Goal: Task Accomplishment & Management: Use online tool/utility

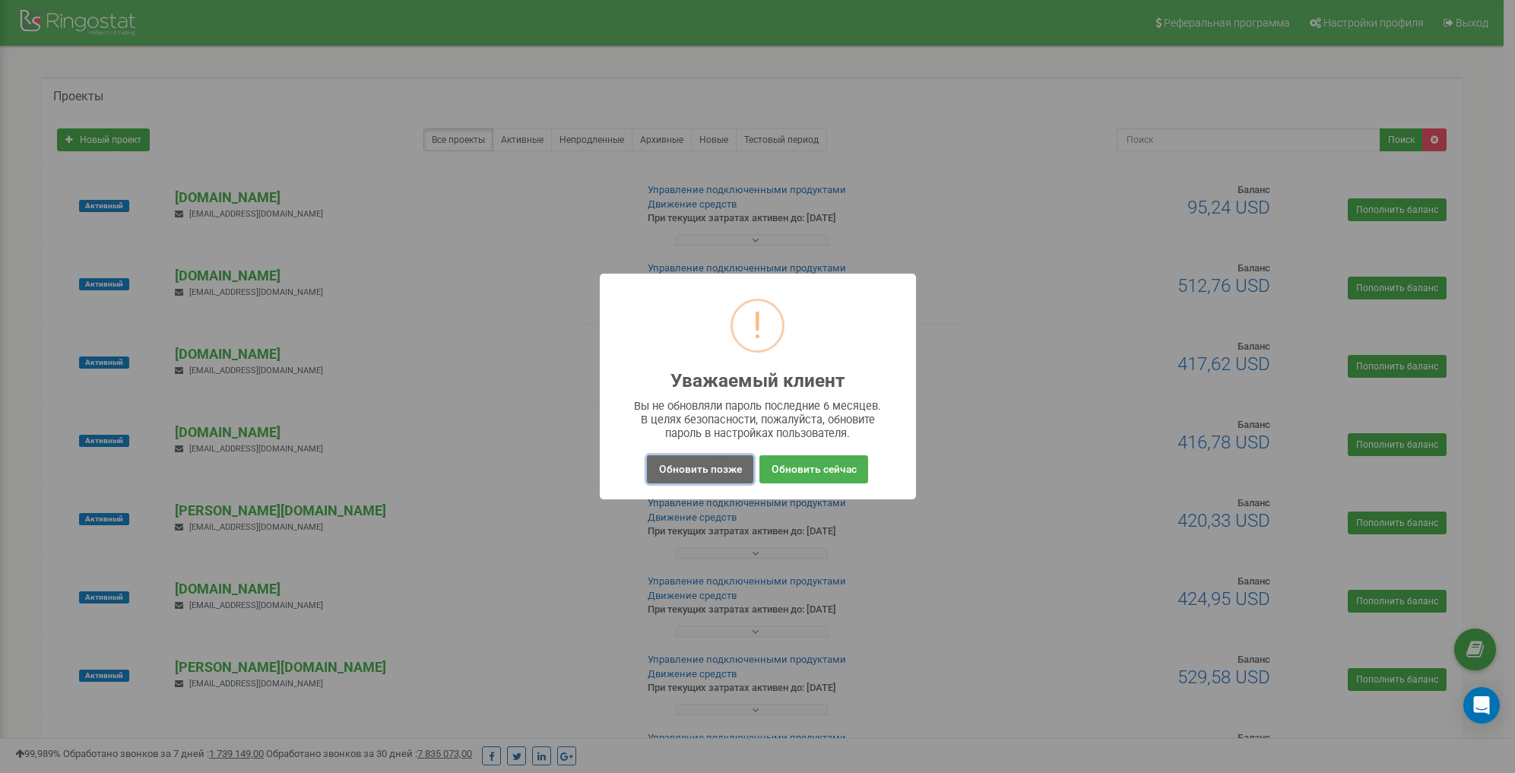
click at [723, 468] on button "Обновить позже" at bounding box center [700, 469] width 106 height 28
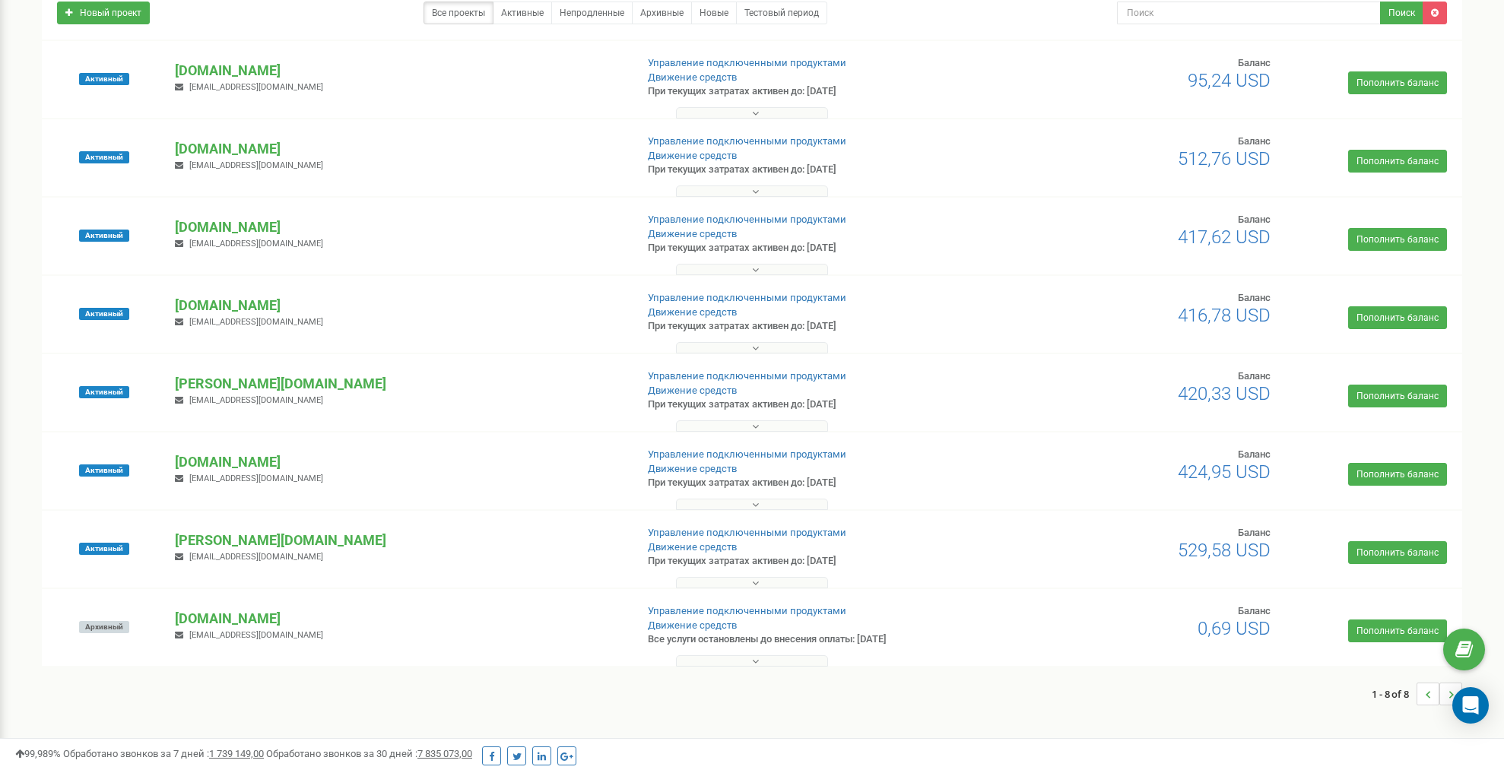
scroll to position [139, 0]
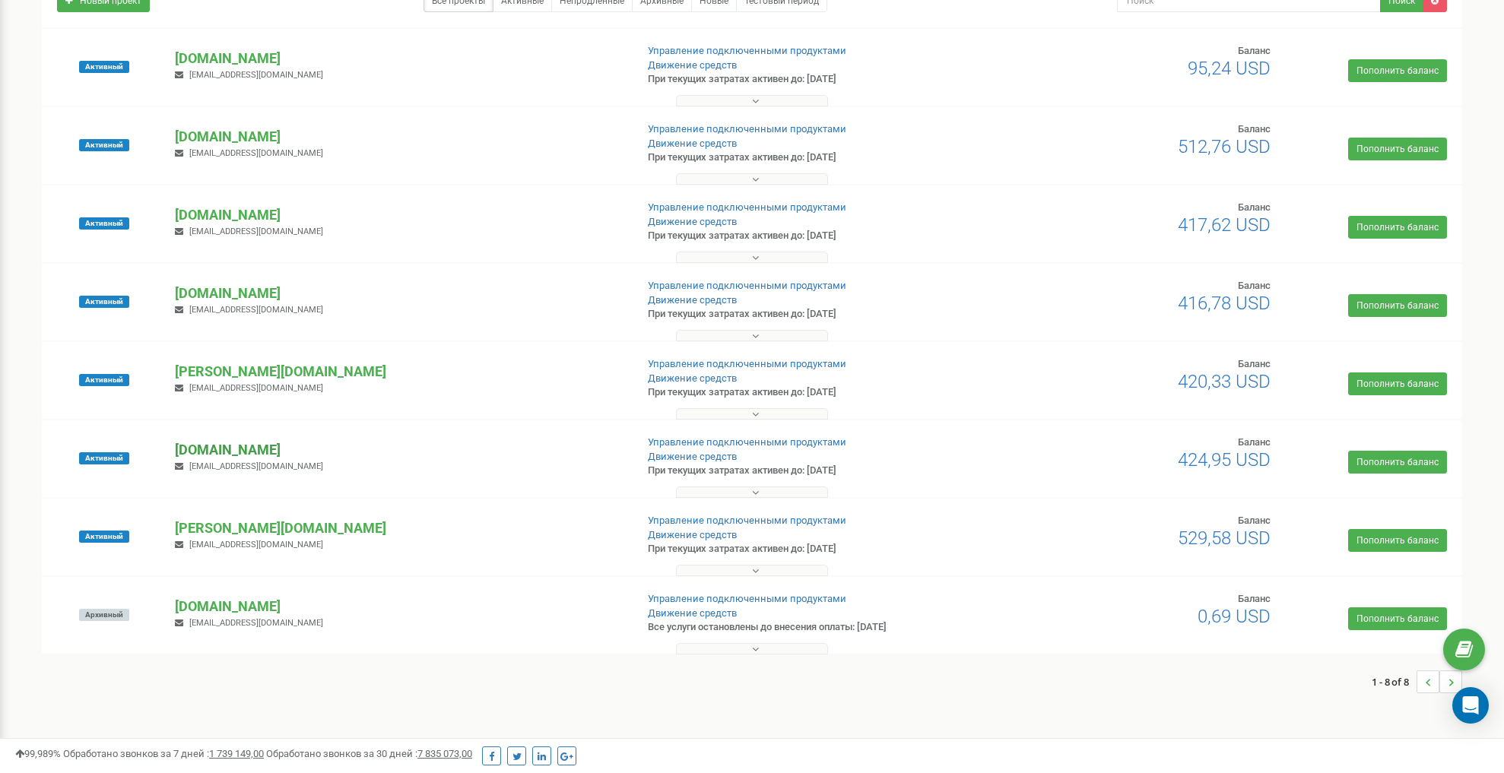
click at [230, 447] on p "[DOMAIN_NAME]" at bounding box center [399, 450] width 448 height 20
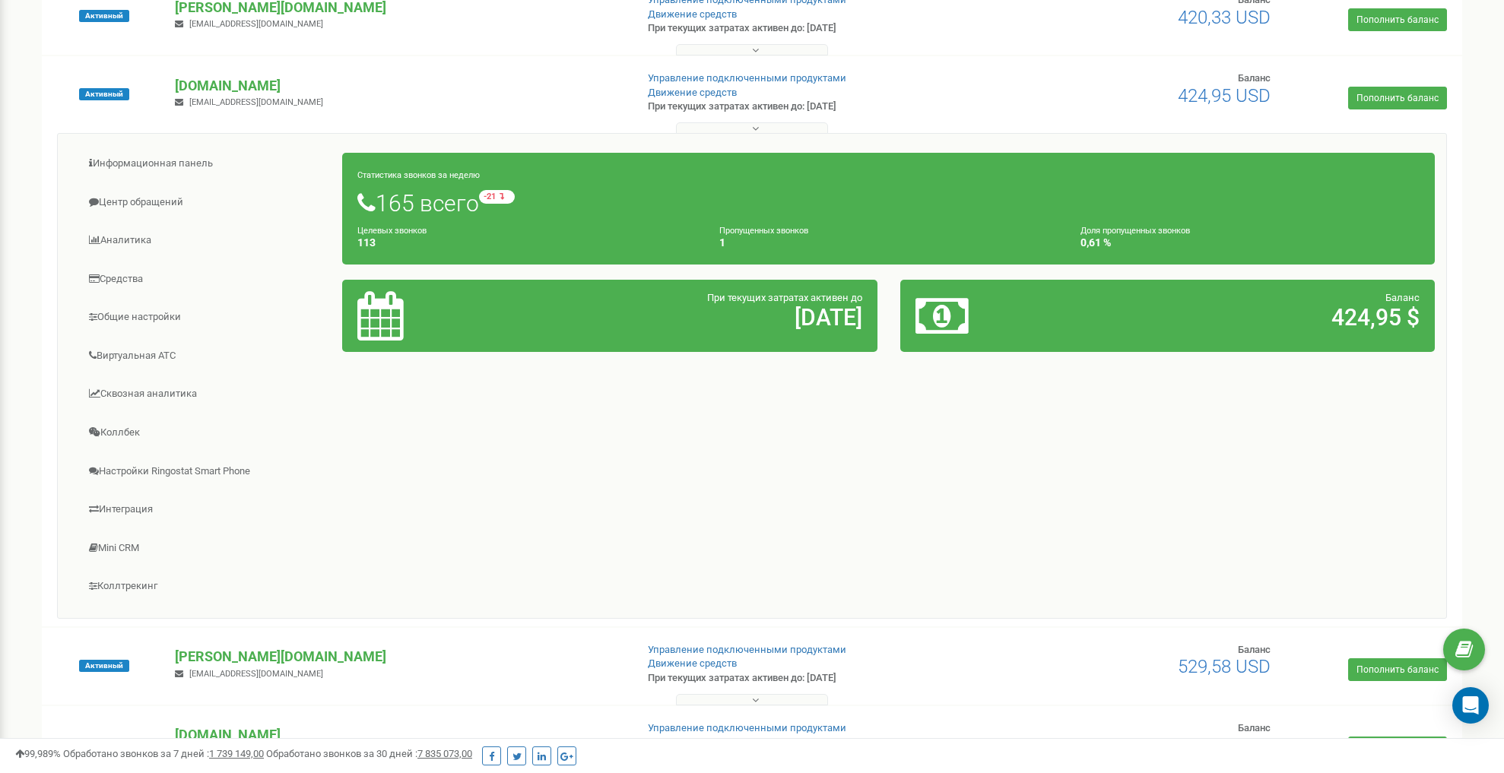
scroll to position [519, 0]
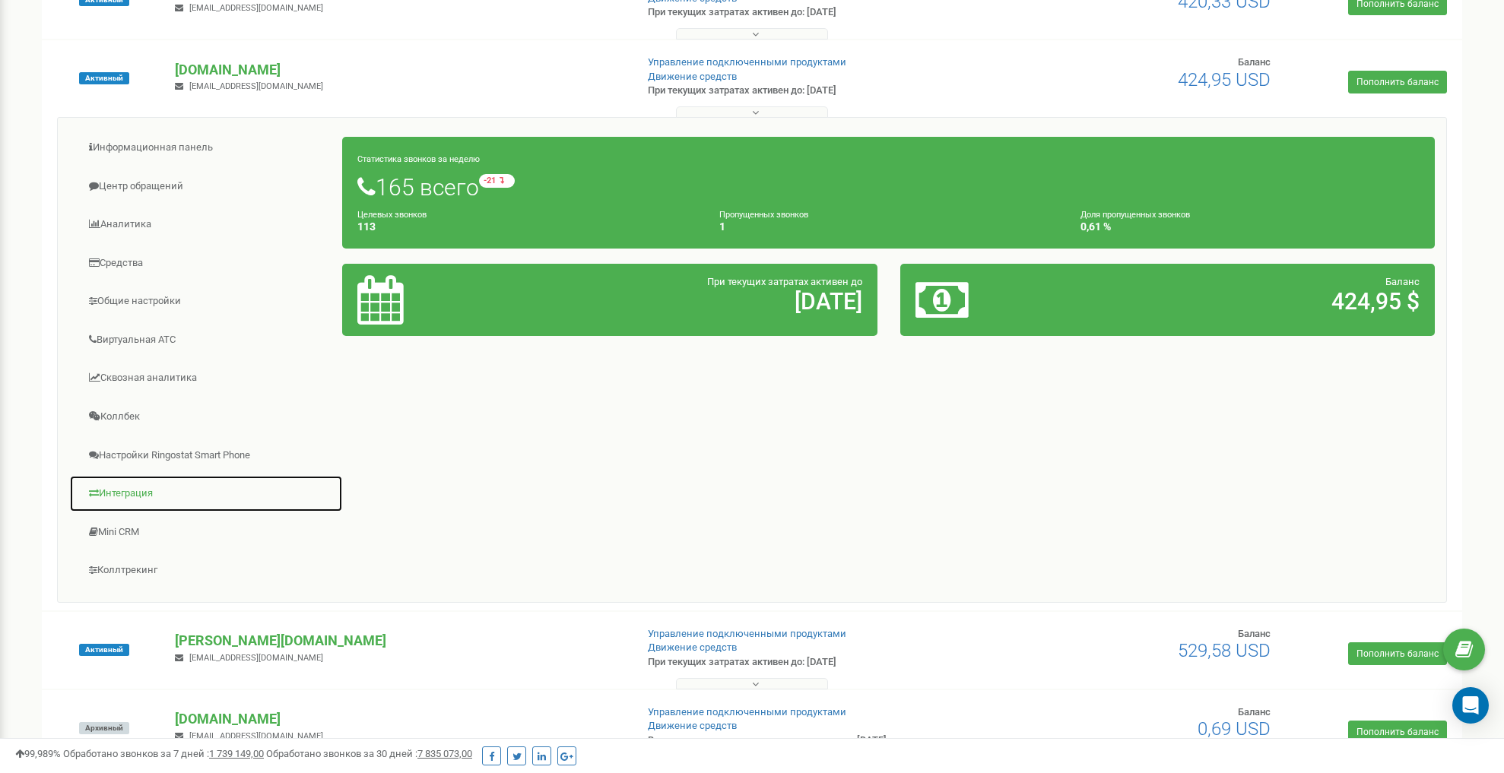
click at [131, 495] on link "Интеграция" at bounding box center [206, 493] width 274 height 37
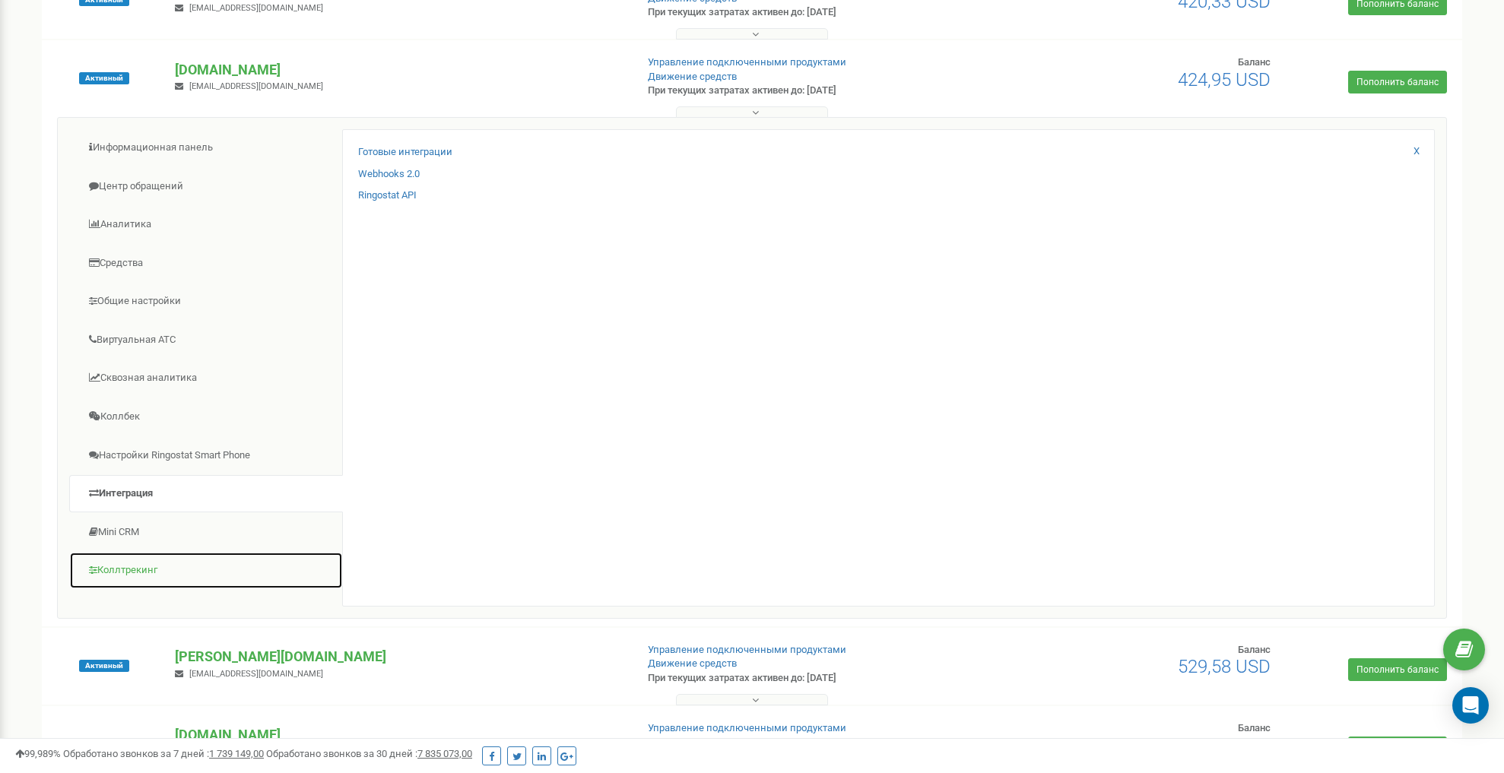
click at [132, 570] on link "Коллтрекинг" at bounding box center [206, 570] width 274 height 37
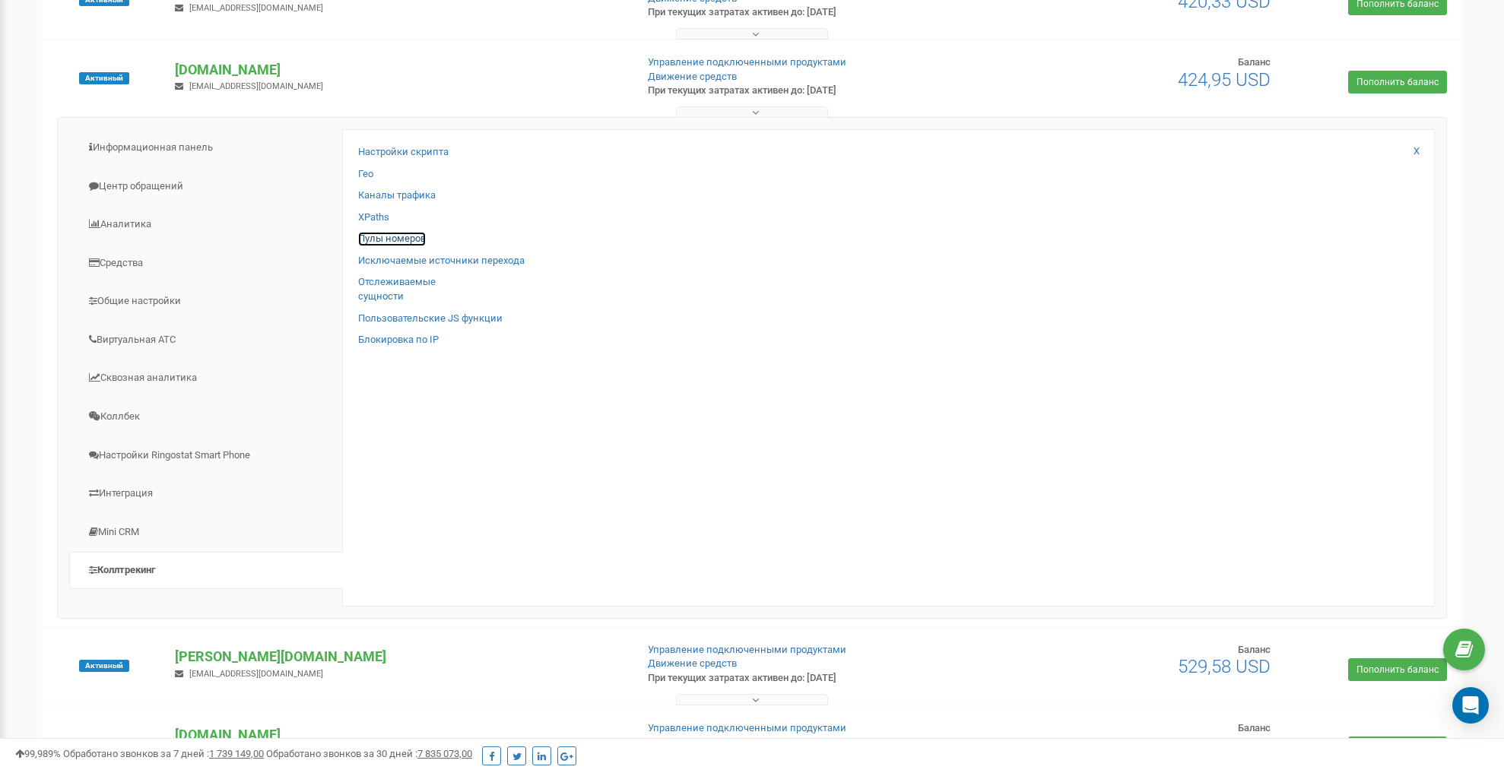
click at [386, 236] on link "Пулы номеров" at bounding box center [392, 239] width 68 height 14
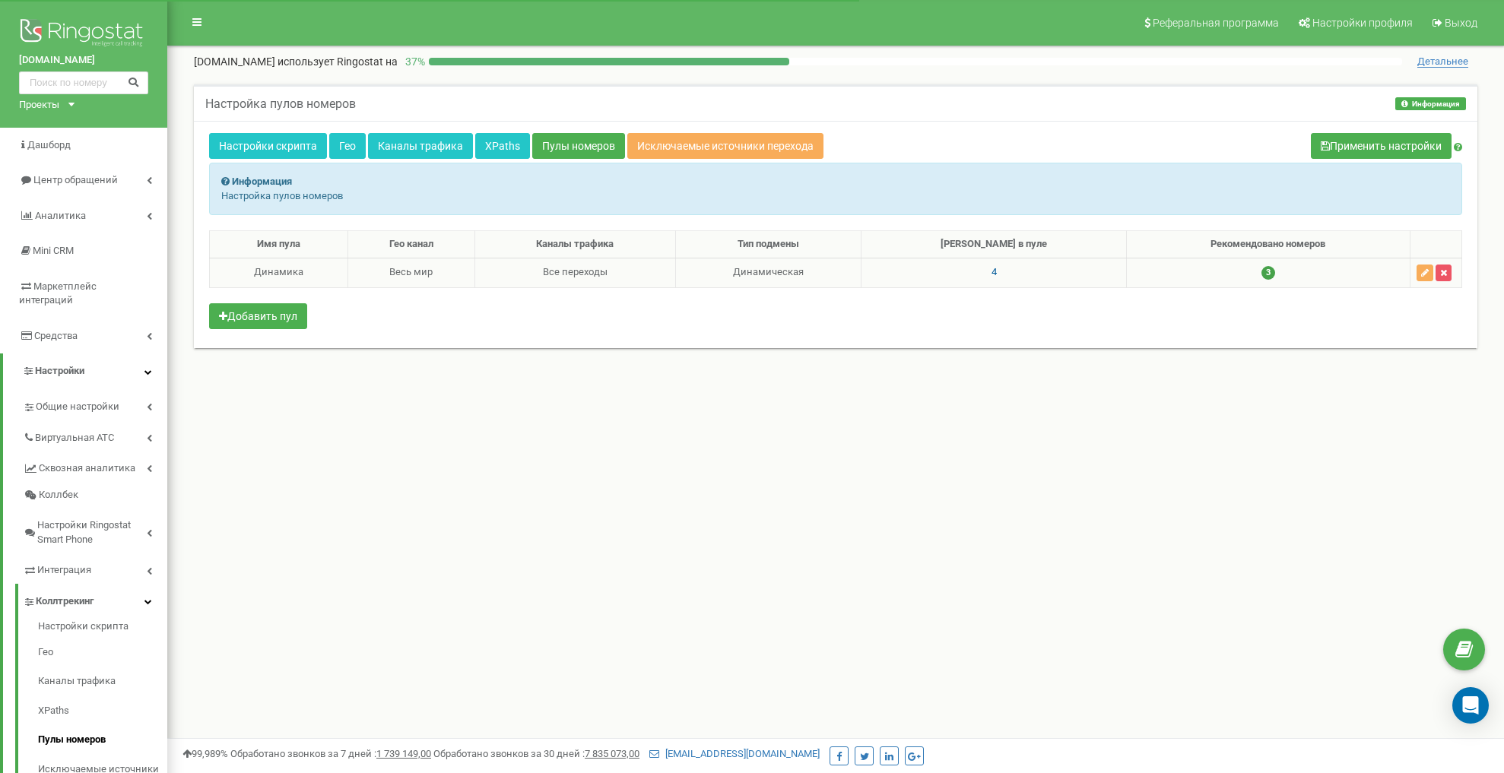
click at [997, 273] on span "4" at bounding box center [994, 271] width 5 height 11
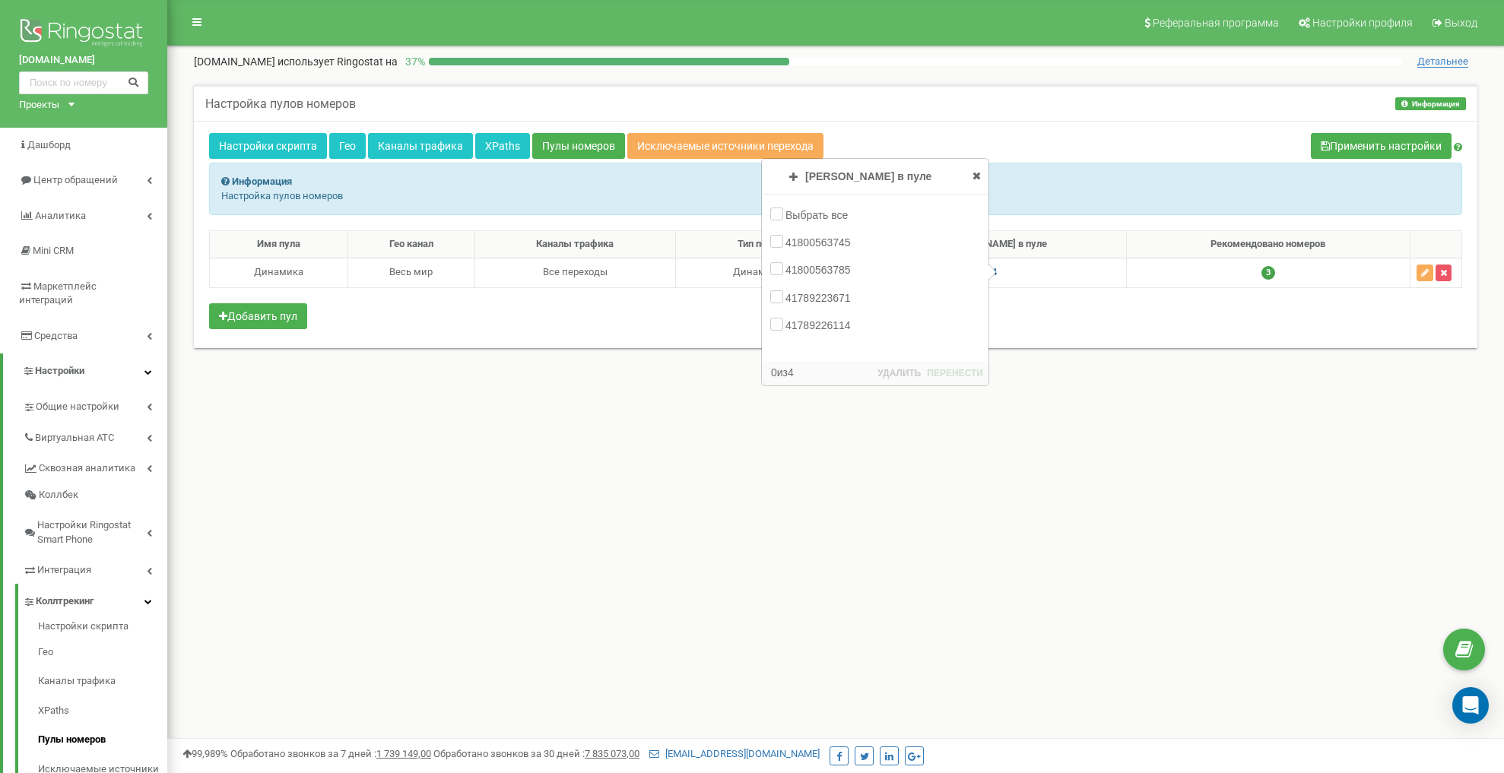
drag, startPoint x: 319, startPoint y: 59, endPoint x: 193, endPoint y: 56, distance: 126.3
click at [193, 56] on div "schluesselservice24-ag.ch использует Ringostat на 37 % Детальнее" at bounding box center [836, 57] width 1314 height 23
copy p "[DOMAIN_NAME]"
